Goal: Information Seeking & Learning: Learn about a topic

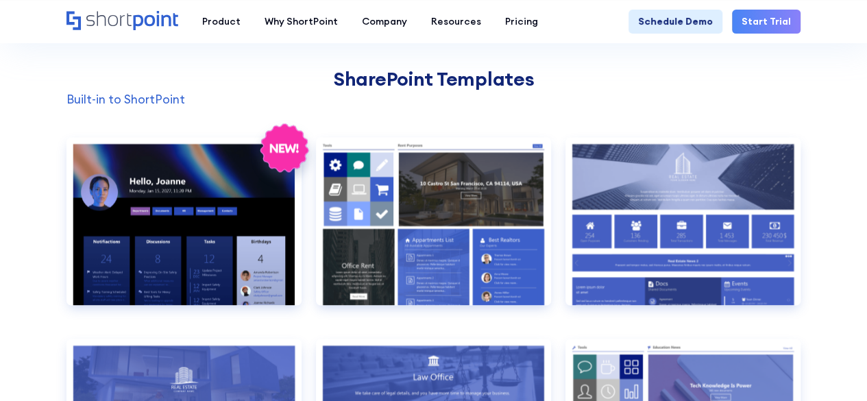
scroll to position [1033, 0]
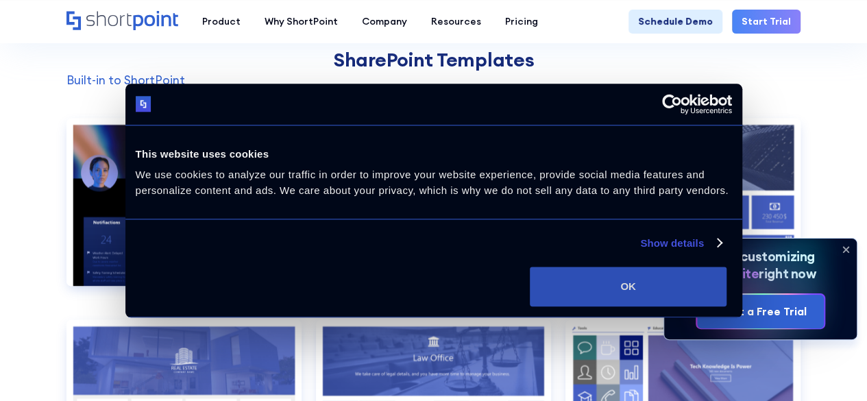
click at [727, 296] on button "OK" at bounding box center [628, 287] width 197 height 40
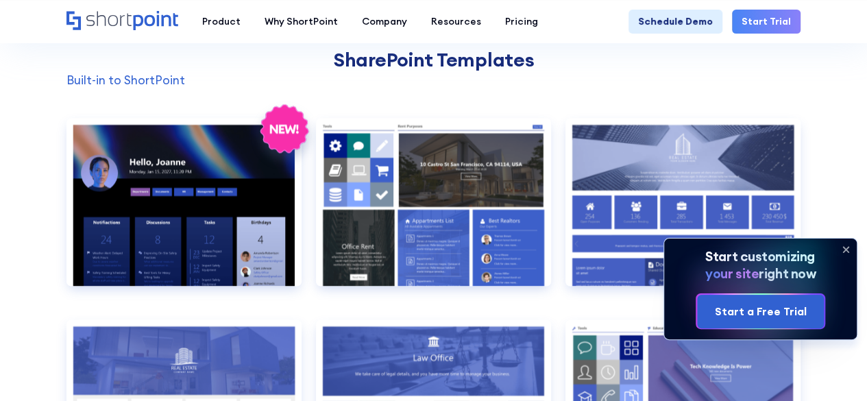
scroll to position [0, 0]
click at [844, 252] on icon at bounding box center [845, 249] width 5 height 5
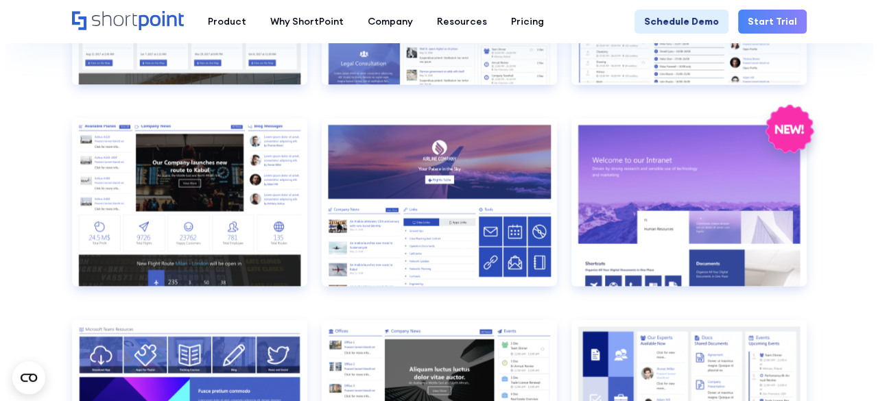
scroll to position [1434, 0]
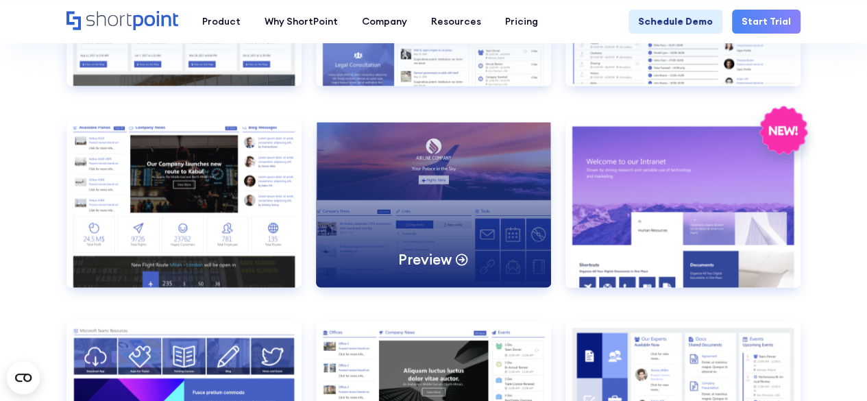
click at [455, 254] on icon at bounding box center [462, 259] width 14 height 14
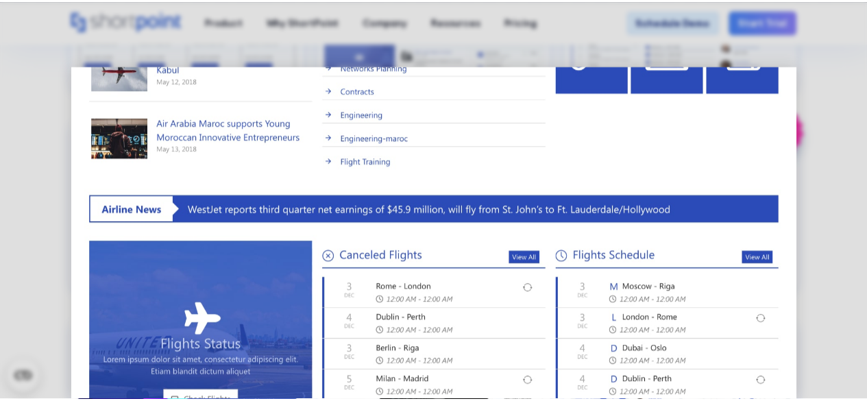
scroll to position [547, 0]
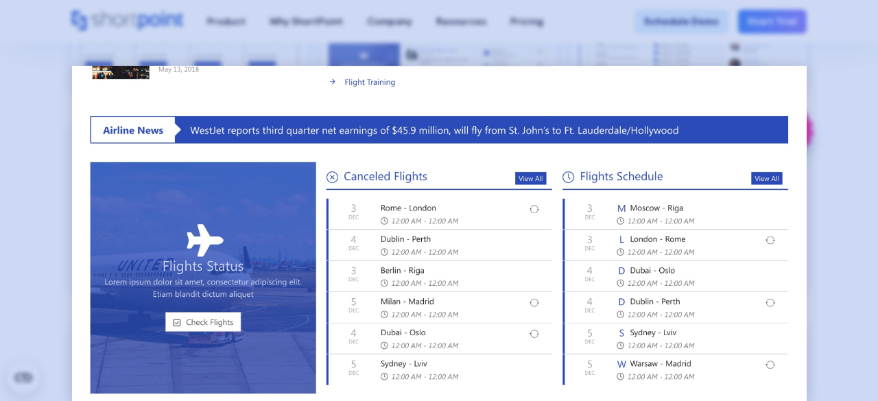
click at [849, 237] on div at bounding box center [439, 200] width 878 height 401
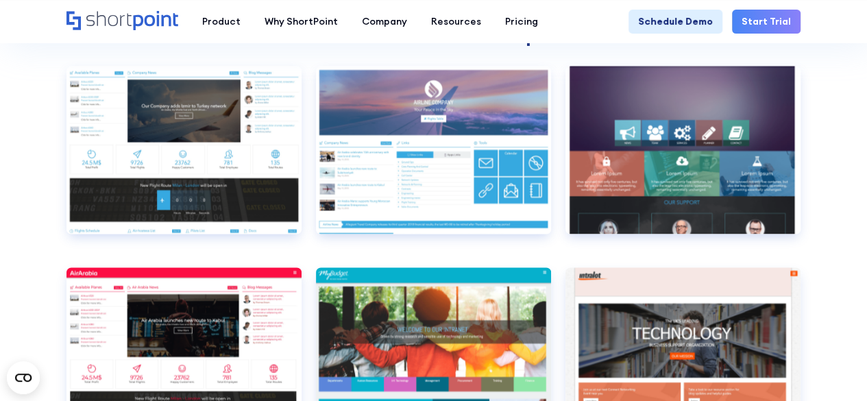
scroll to position [3592, 0]
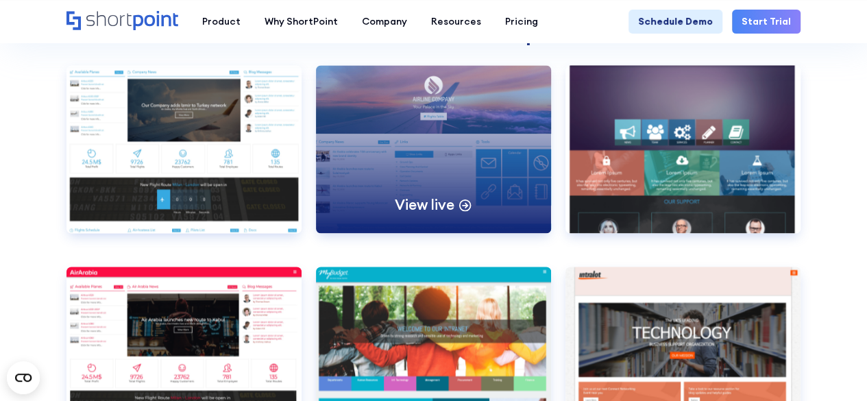
click at [449, 204] on p "View live" at bounding box center [424, 204] width 59 height 19
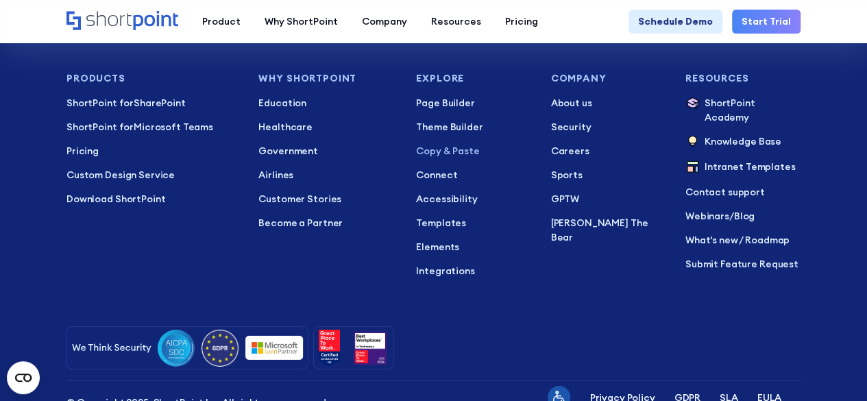
scroll to position [4587, 0]
